Goal: Transaction & Acquisition: Purchase product/service

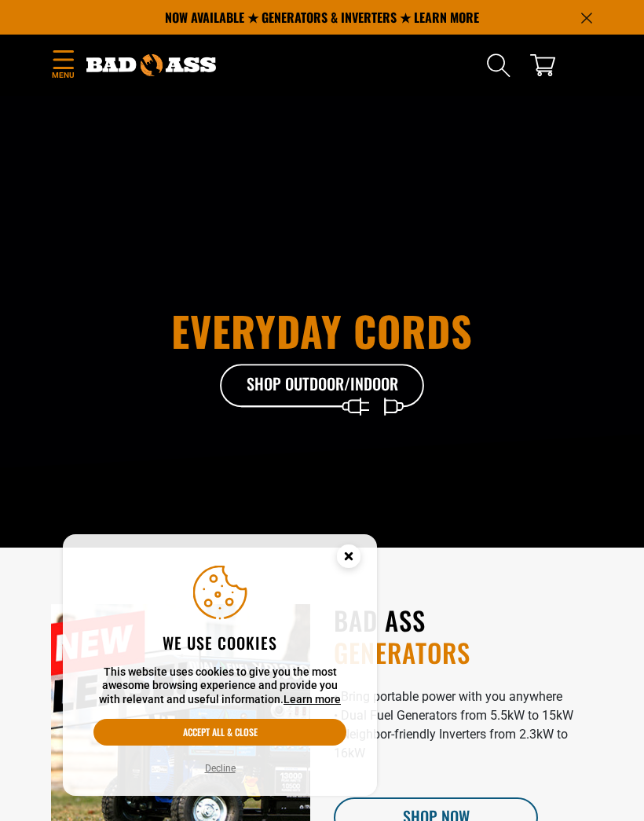
click at [257, 734] on button "Accept all & close" at bounding box center [220, 732] width 253 height 27
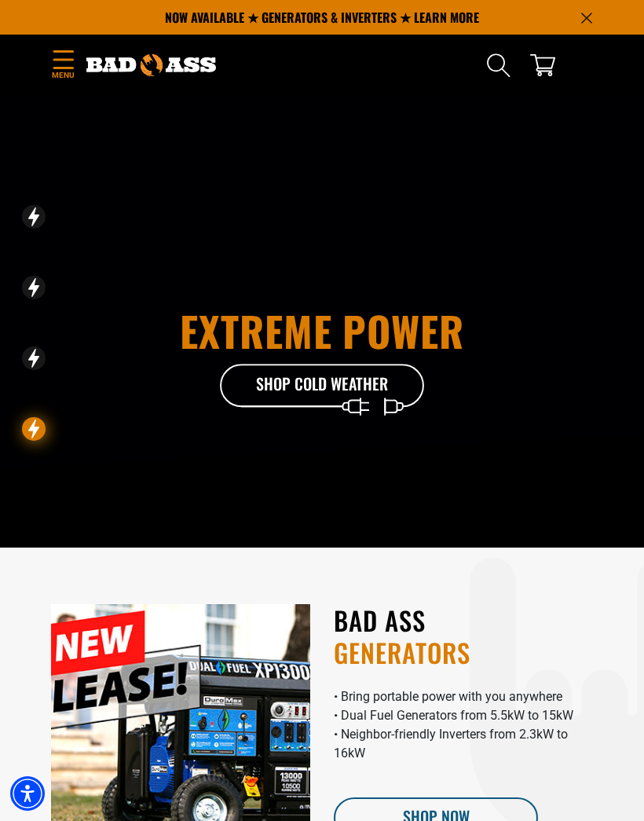
click at [60, 77] on span "Menu" at bounding box center [63, 75] width 24 height 12
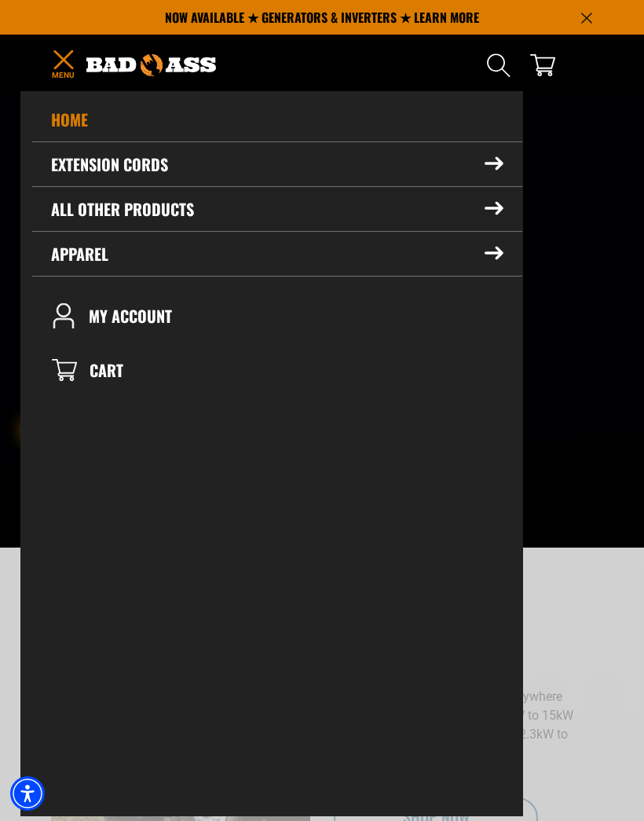
click at [482, 207] on summary "All Other Products" at bounding box center [277, 209] width 490 height 44
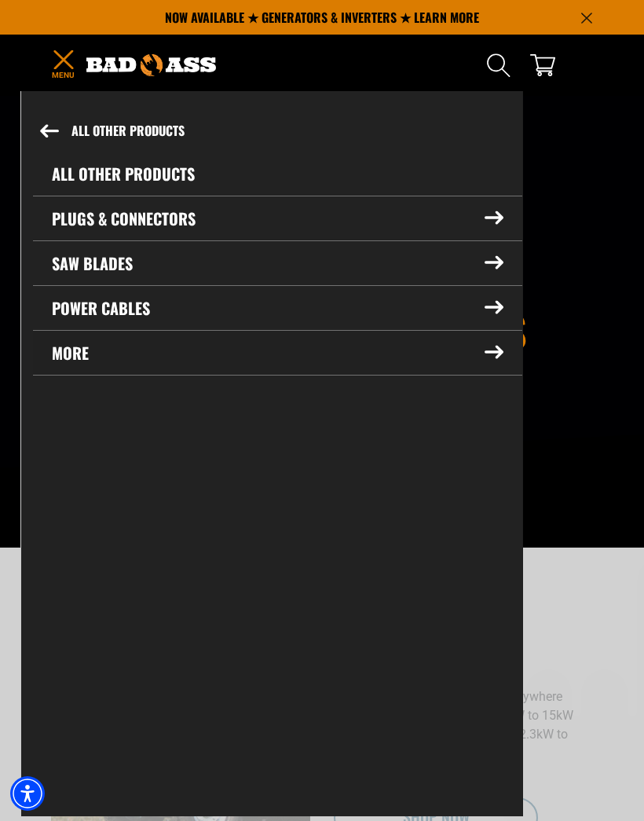
click at [487, 351] on icon at bounding box center [494, 353] width 17 height 12
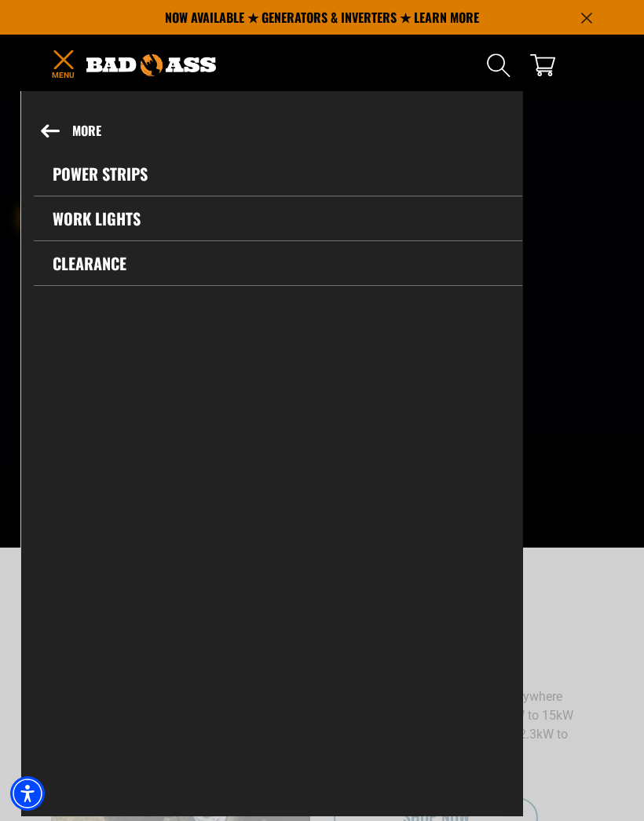
click at [116, 169] on link "Power Strips" at bounding box center [278, 174] width 489 height 44
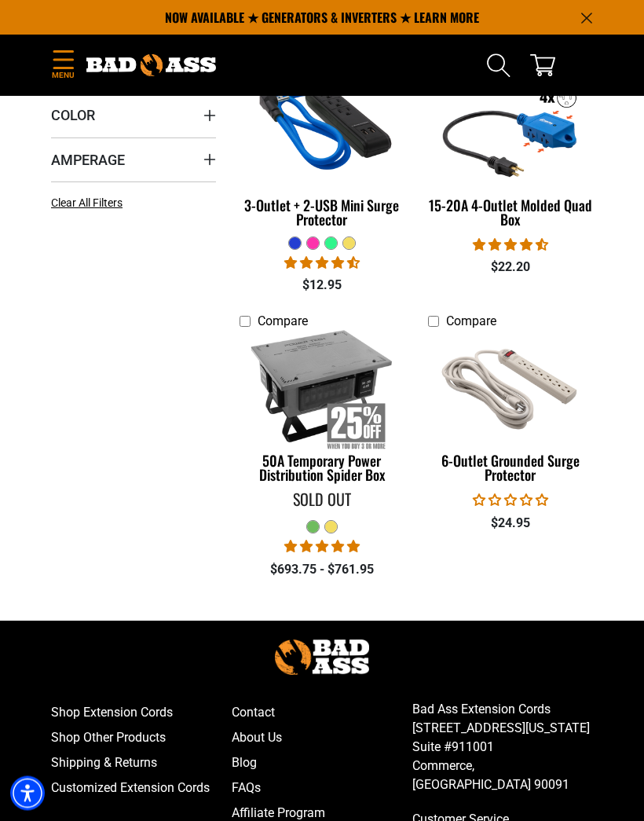
scroll to position [327, 0]
click at [320, 459] on img at bounding box center [322, 385] width 167 height 149
